Goal: Task Accomplishment & Management: Manage account settings

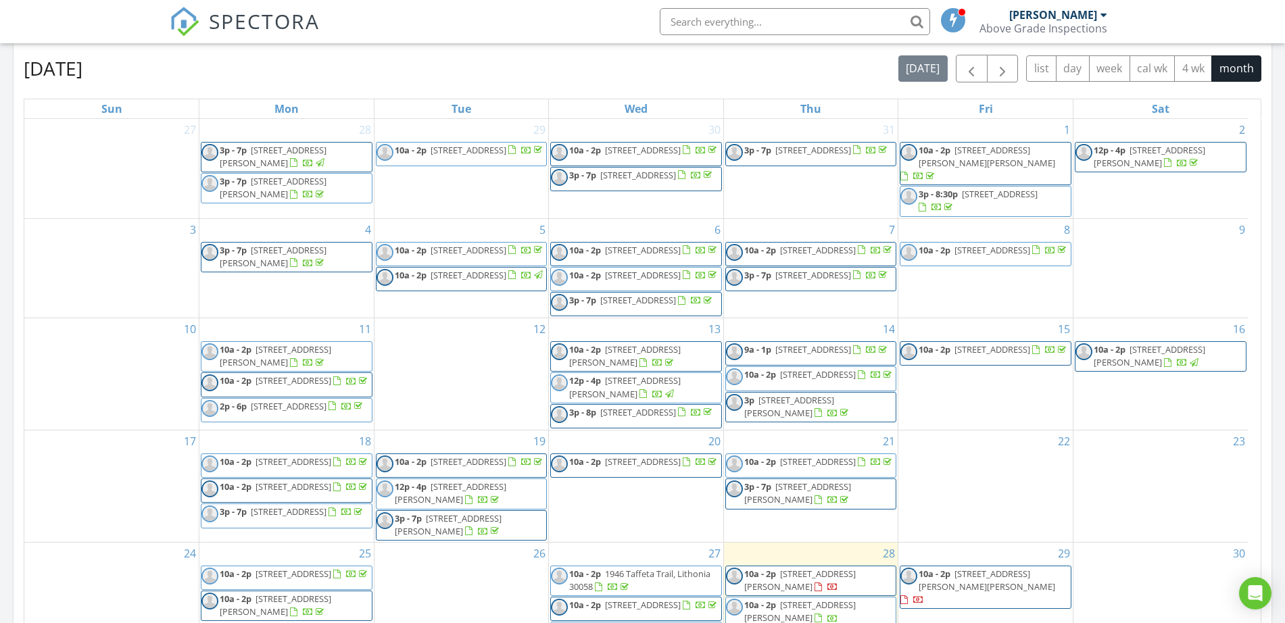
scroll to position [1257, 1312]
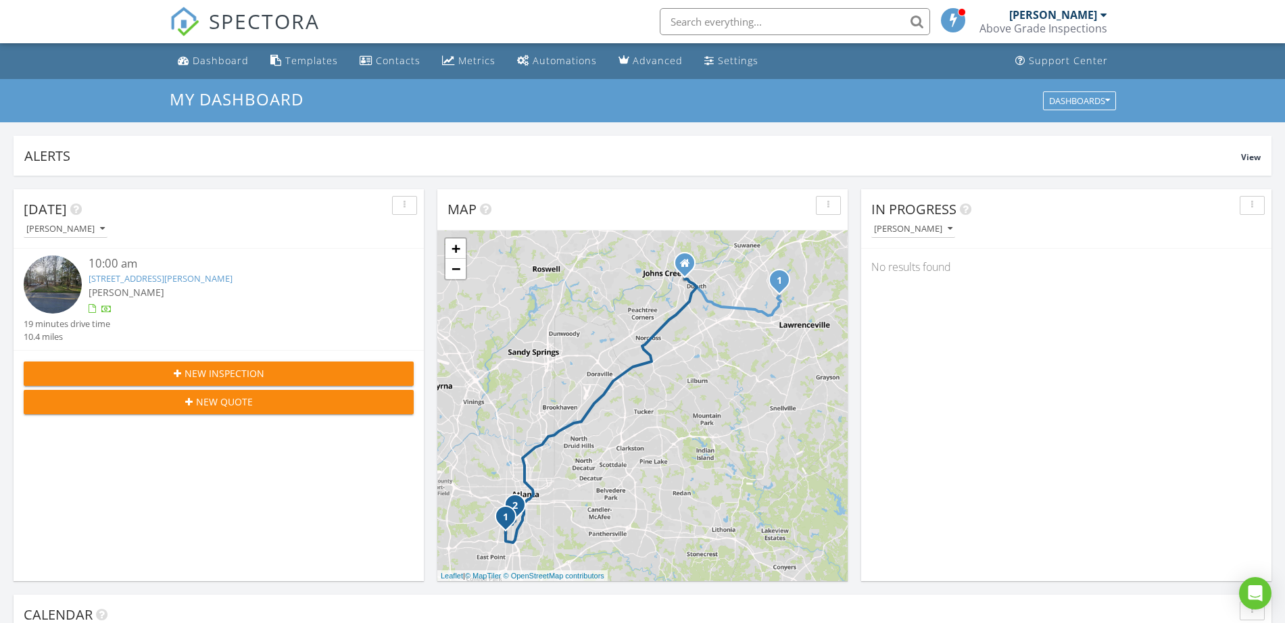
click at [1077, 25] on div "Above Grade Inspections" at bounding box center [1044, 29] width 128 height 14
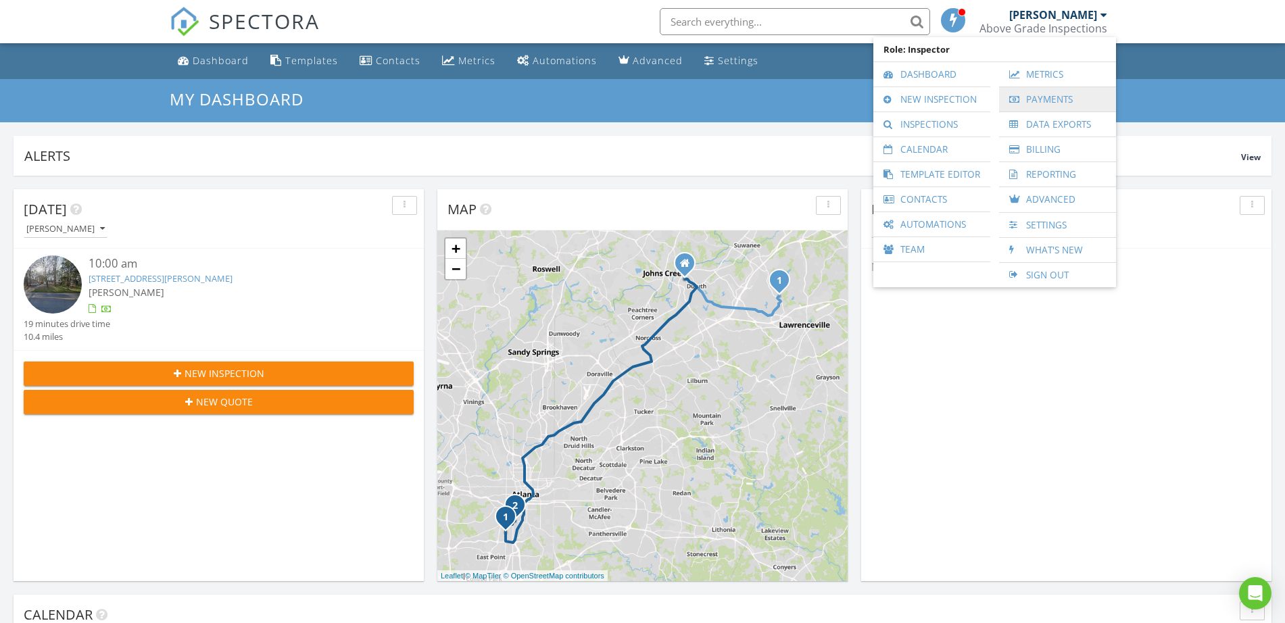
click at [1062, 102] on link "Payments" at bounding box center [1057, 99] width 103 height 24
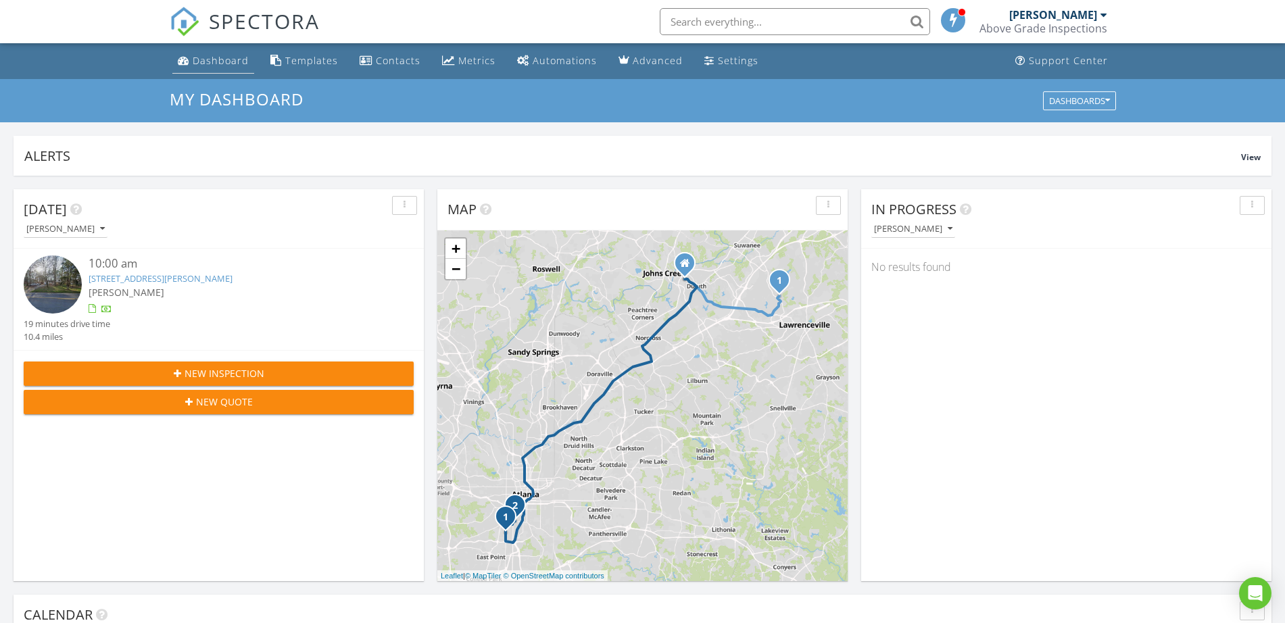
click at [210, 66] on div "Dashboard" at bounding box center [221, 60] width 56 height 13
